Goal: Task Accomplishment & Management: Use online tool/utility

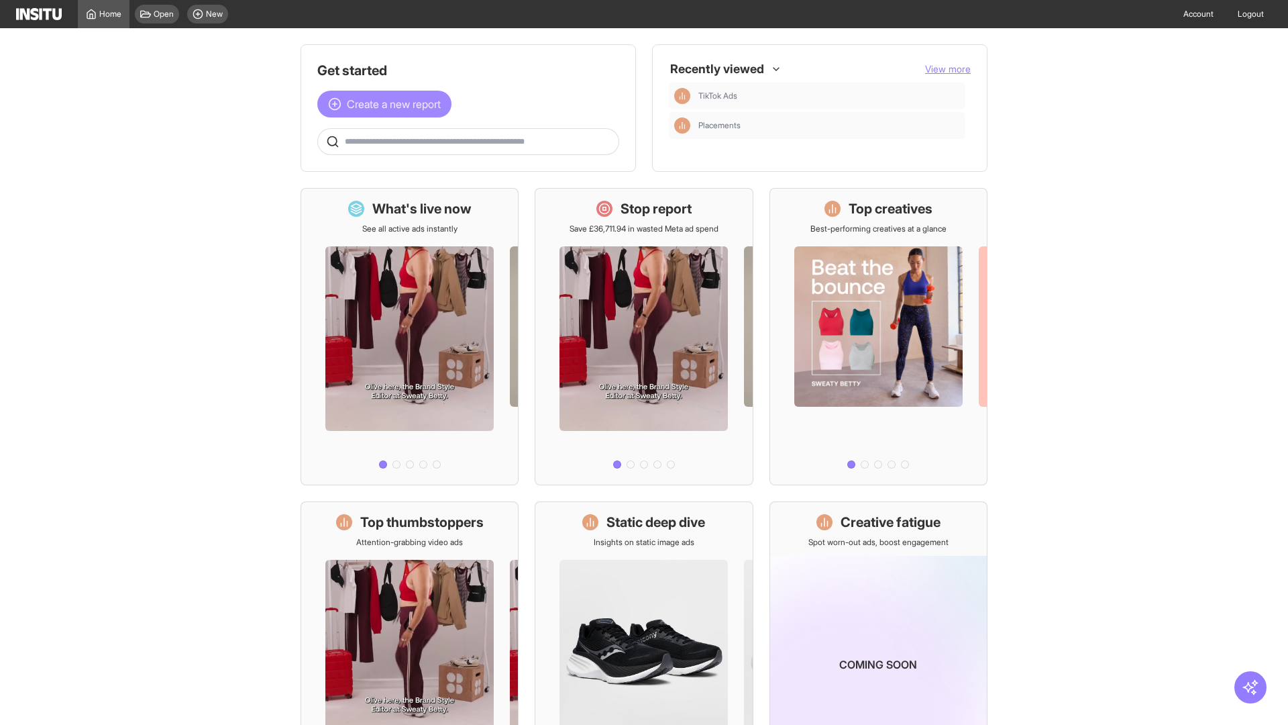
click at [388, 104] on span "Create a new report" at bounding box center [394, 104] width 94 height 16
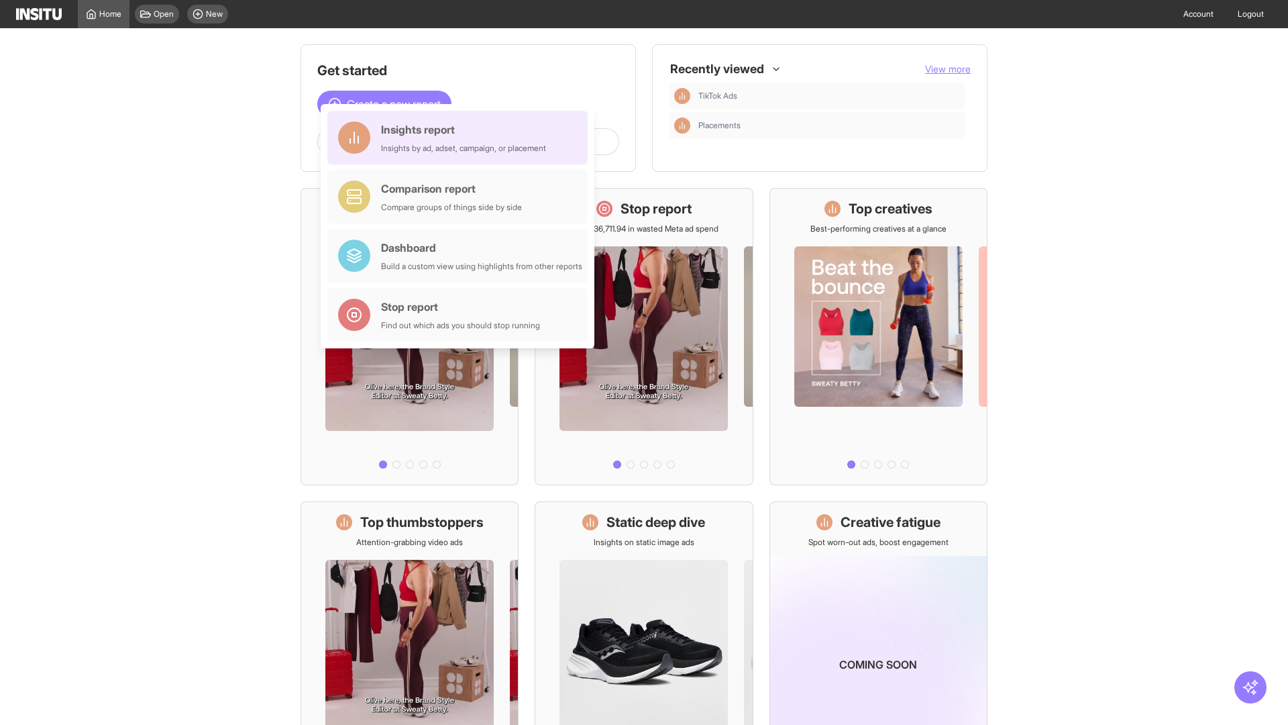
click at [461, 138] on div "Insights report Insights by ad, adset, campaign, or placement" at bounding box center [463, 137] width 165 height 32
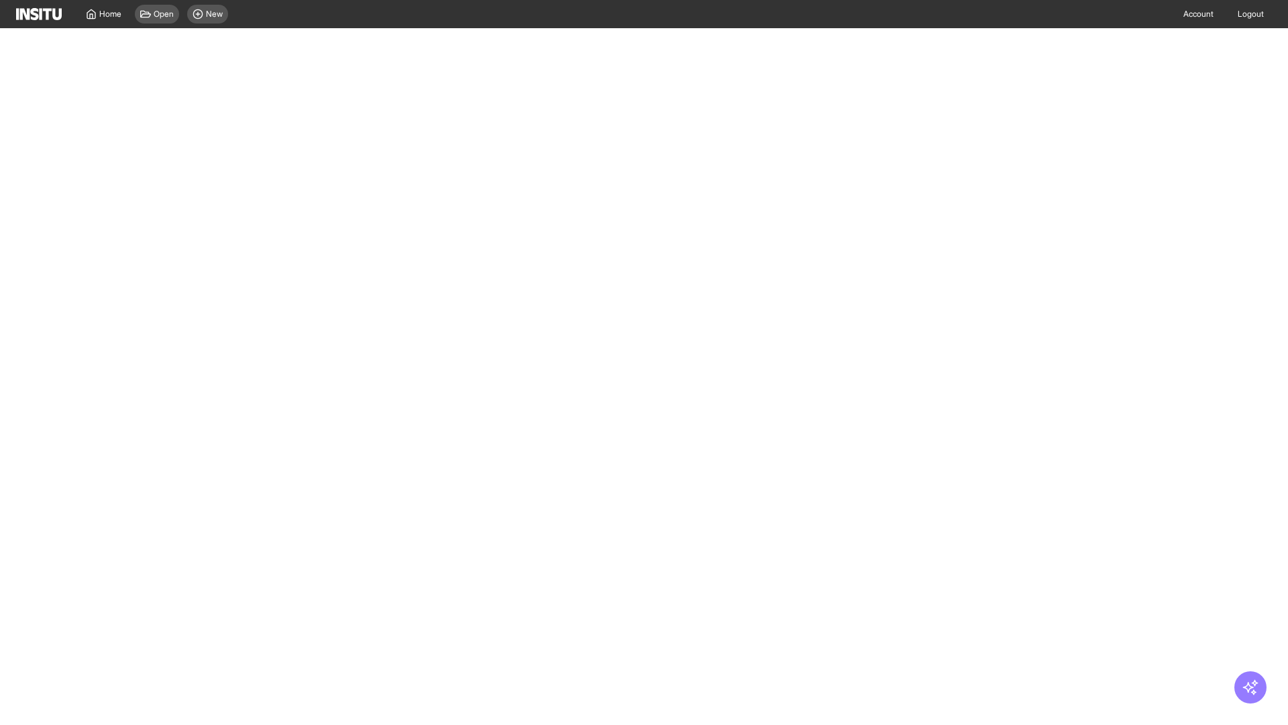
select select "**"
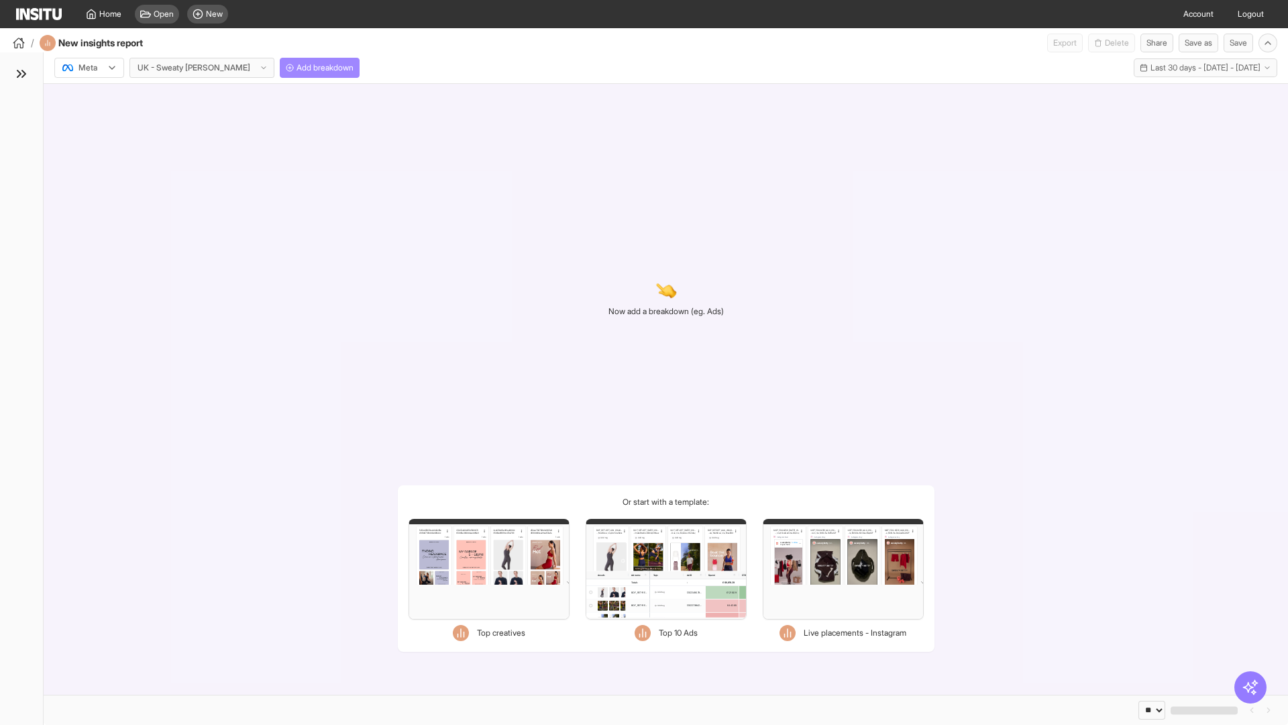
click at [297, 68] on span "Add breakdown" at bounding box center [325, 67] width 57 height 11
